Goal: Task Accomplishment & Management: Manage account settings

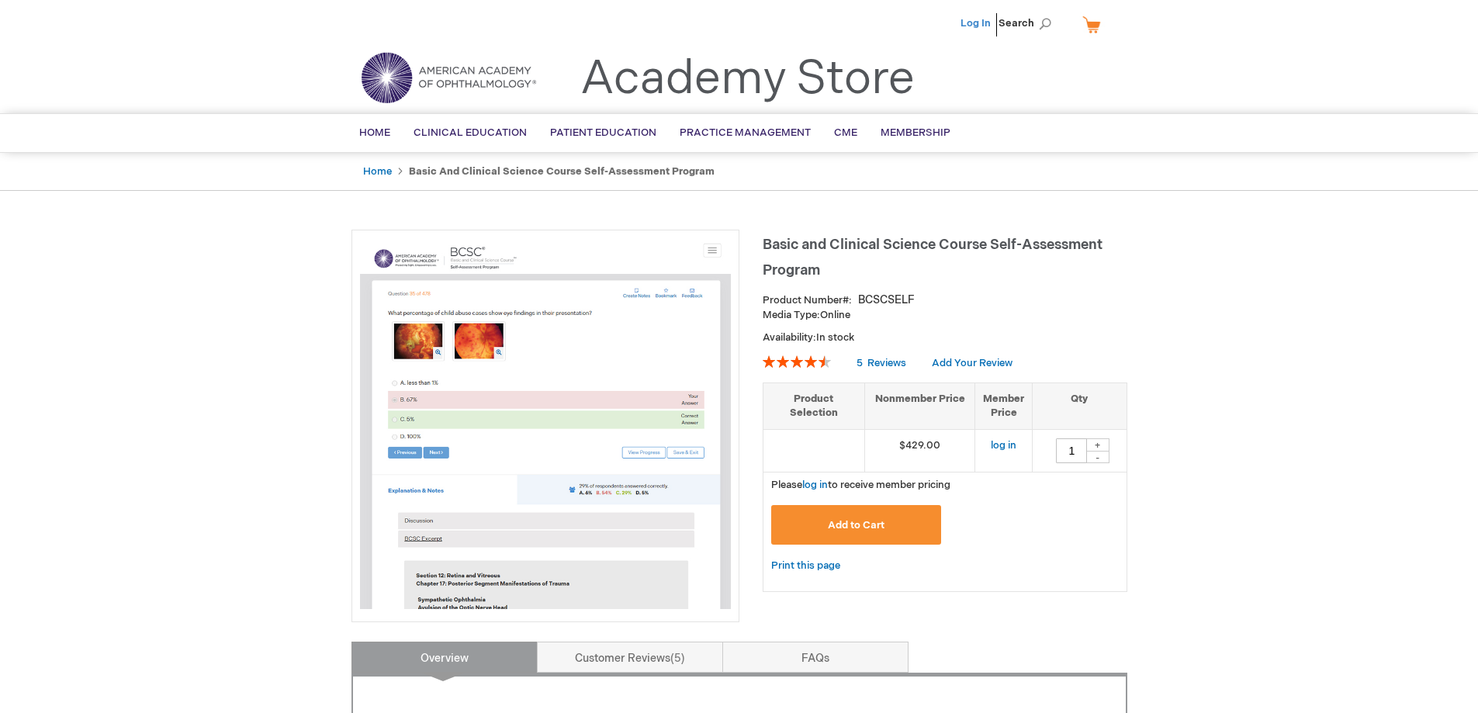
click at [981, 23] on link "Log In" at bounding box center [976, 23] width 30 height 12
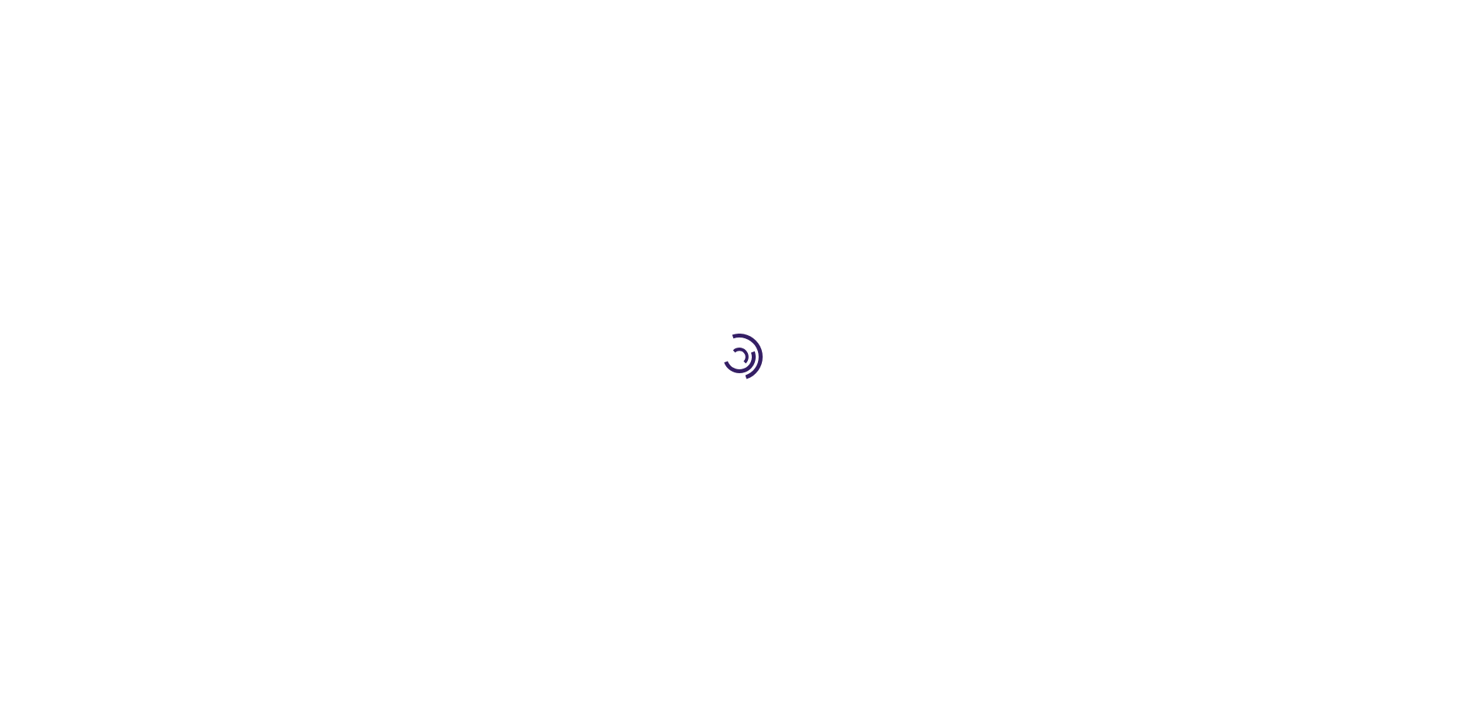
type input "1"
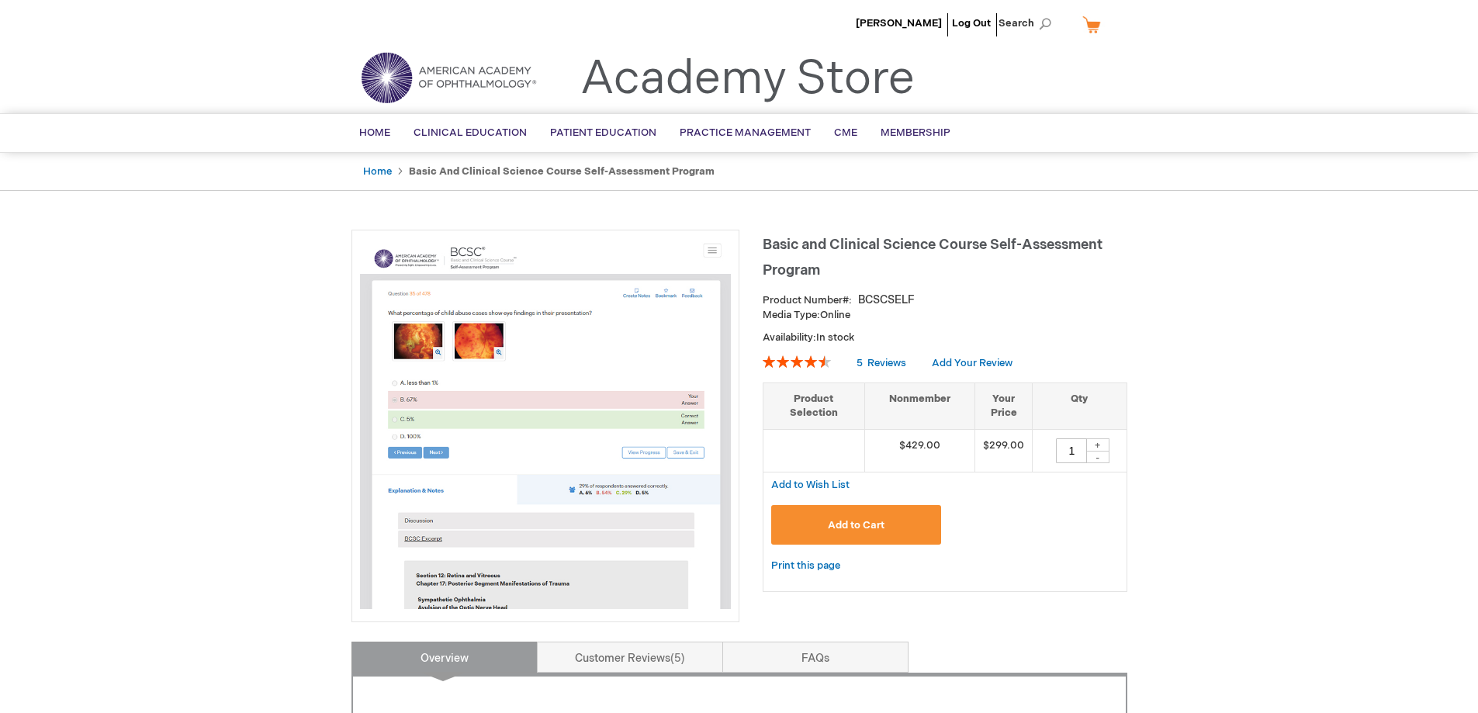
click at [370, 125] on link "Home" at bounding box center [375, 133] width 54 height 38
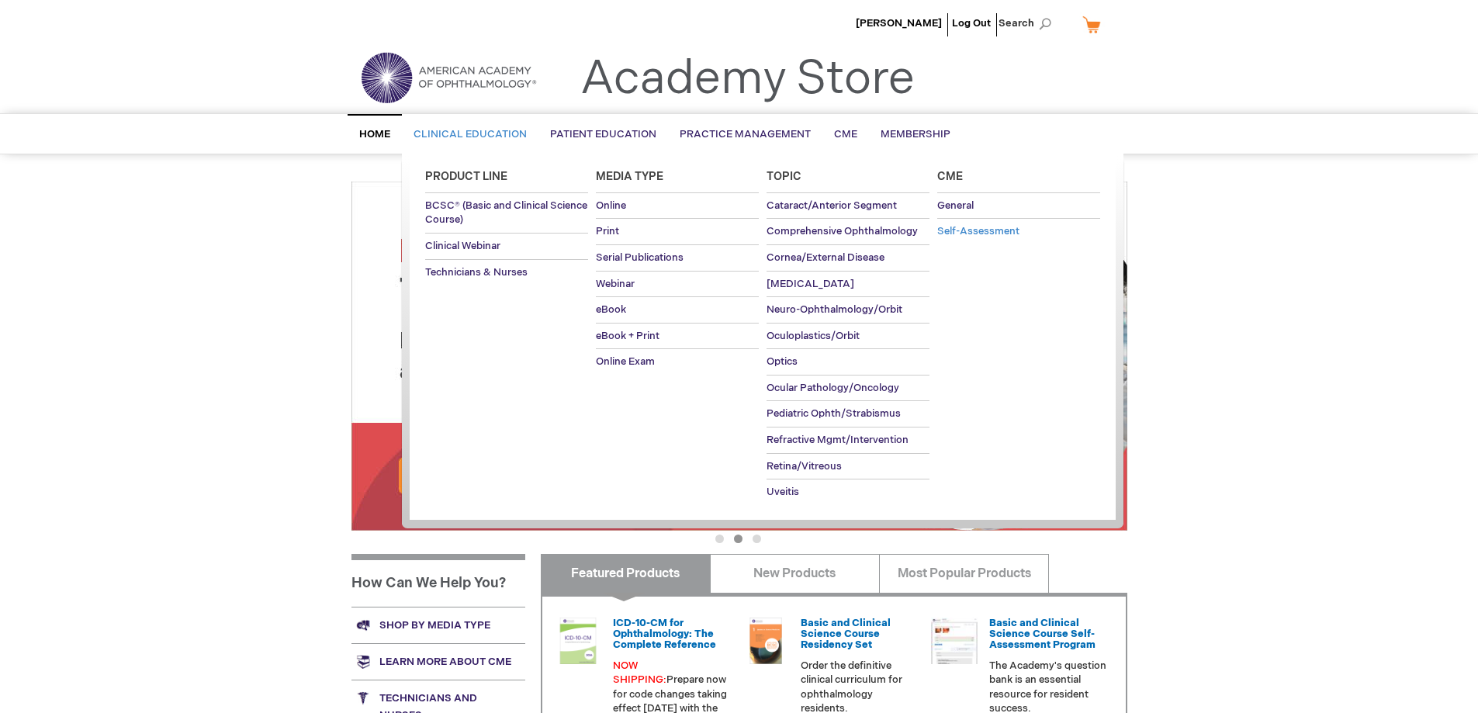
click at [959, 241] on link "Self-Assessment" at bounding box center [1018, 232] width 163 height 26
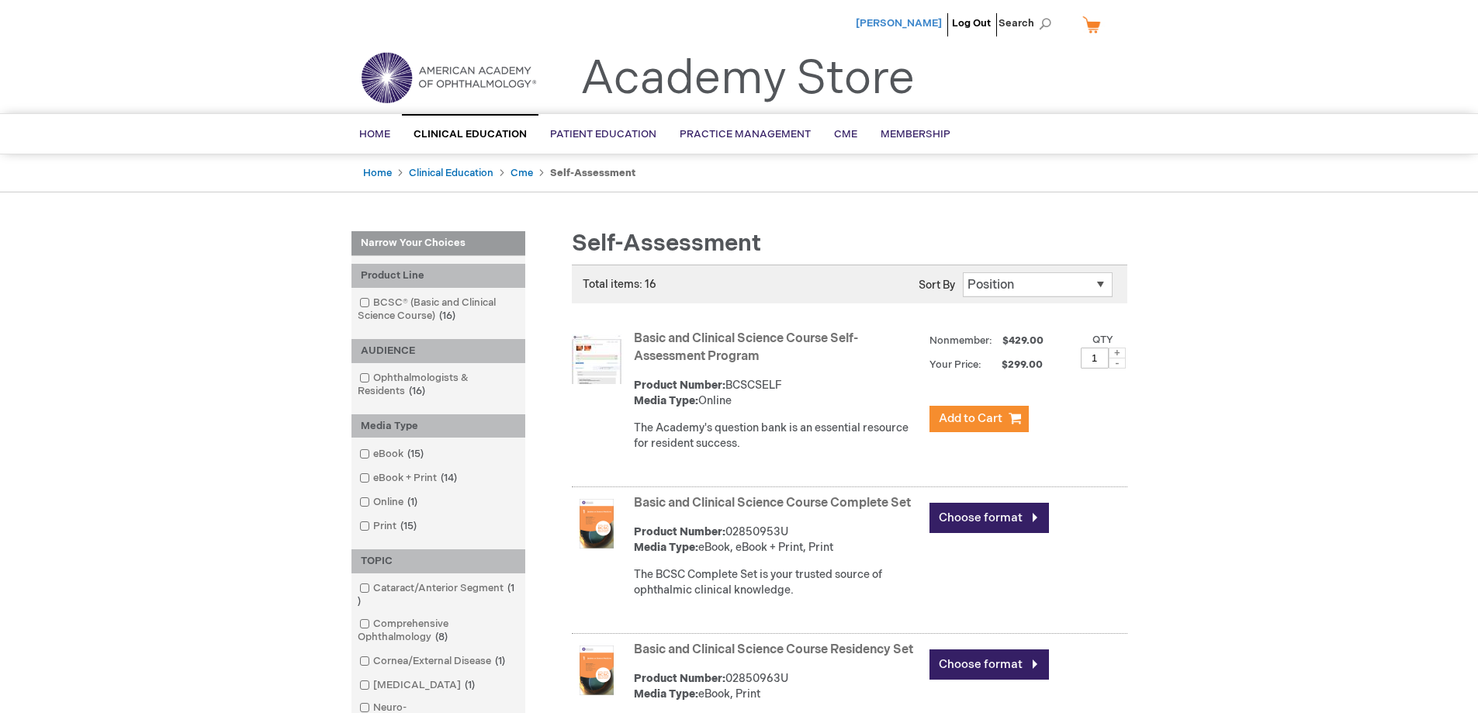
click at [924, 22] on span "[PERSON_NAME]" at bounding box center [899, 23] width 86 height 12
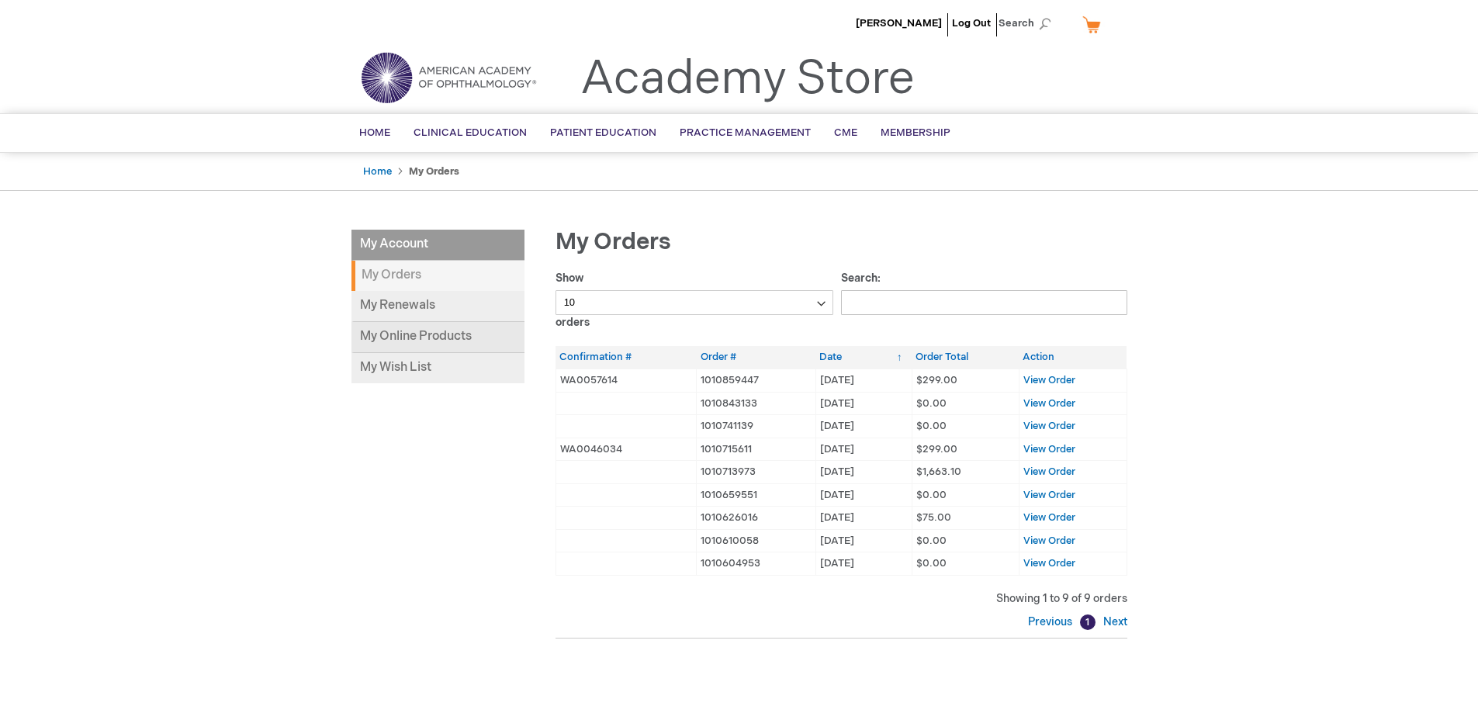
click at [413, 340] on link "My Online Products" at bounding box center [437, 337] width 173 height 31
